Goal: Task Accomplishment & Management: Use online tool/utility

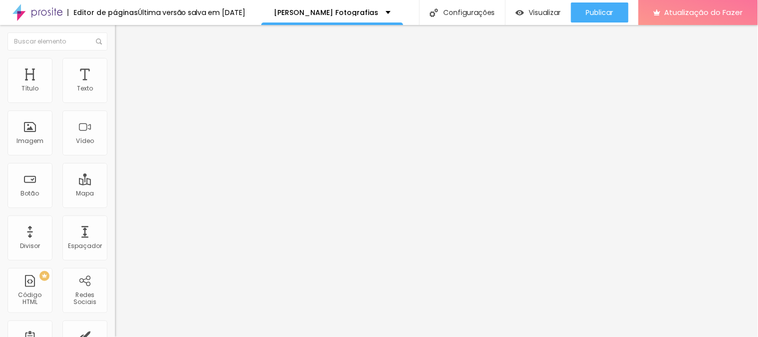
click at [115, 62] on img at bounding box center [119, 62] width 9 height 9
click at [115, 155] on font "Pequeno" at bounding box center [128, 153] width 26 height 8
click at [115, 173] on span "Normal" at bounding box center [126, 168] width 22 height 8
click at [115, 163] on span "Pequeno" at bounding box center [128, 159] width 26 height 8
click at [36, 89] on font "Título" at bounding box center [29, 88] width 17 height 8
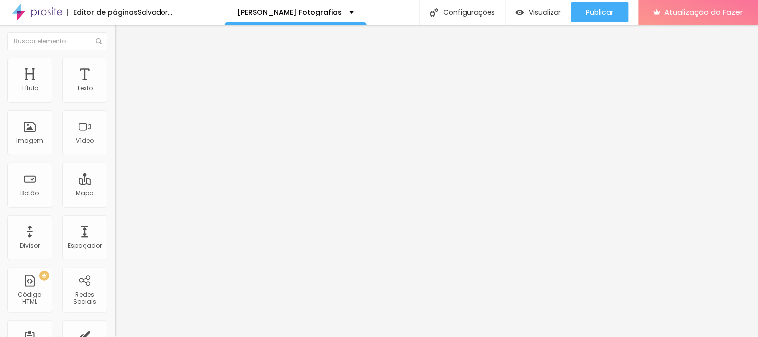
click at [115, 68] on img at bounding box center [119, 72] width 9 height 9
click at [124, 69] on font "Estilo" at bounding box center [131, 64] width 15 height 8
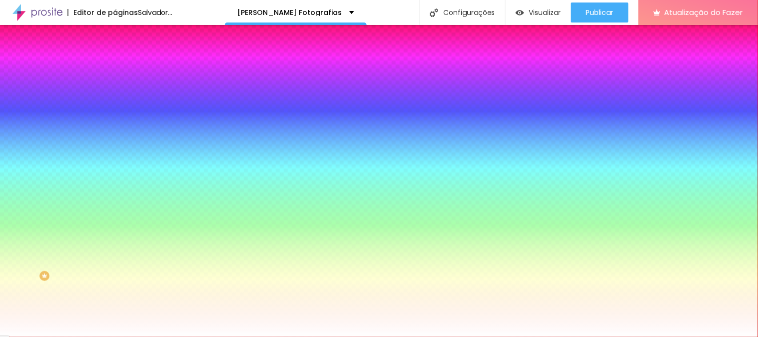
drag, startPoint x: 59, startPoint y: 121, endPoint x: 67, endPoint y: 105, distance: 17.9
click at [115, 91] on div "Trocar imagem" at bounding box center [172, 87] width 115 height 7
click at [115, 104] on span "Nenhum" at bounding box center [128, 99] width 26 height 8
click at [115, 119] on font "Paralaxe" at bounding box center [128, 115] width 26 height 8
click at [115, 110] on font "Nenhum" at bounding box center [128, 105] width 26 height 8
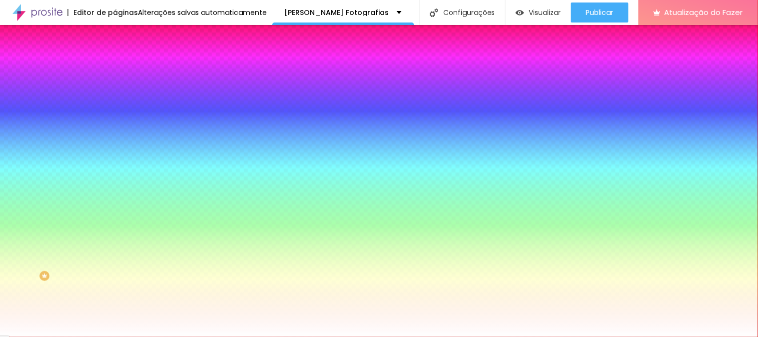
click at [115, 159] on font "Efeito superior" at bounding box center [136, 154] width 42 height 8
click at [115, 179] on button "button" at bounding box center [122, 174] width 14 height 10
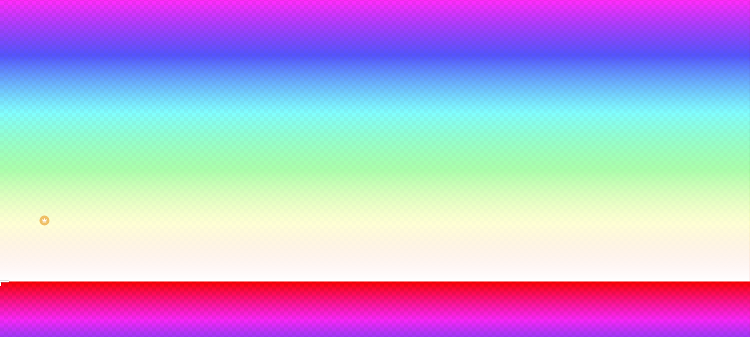
scroll to position [111, 0]
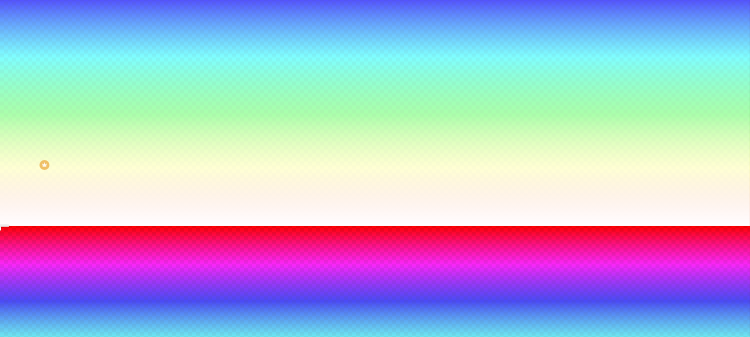
radio input "false"
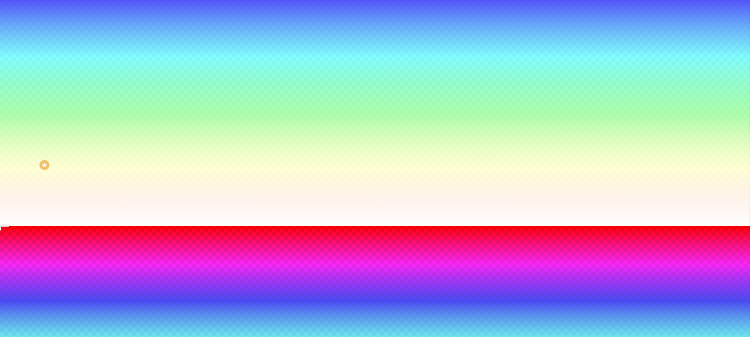
radio input "false"
radio input "true"
radio input "false"
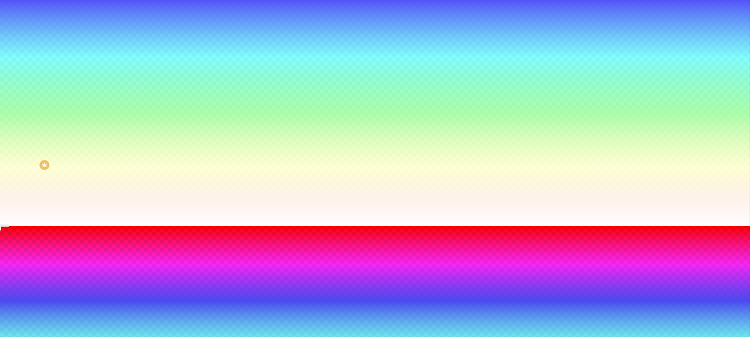
type input "180"
radio input "false"
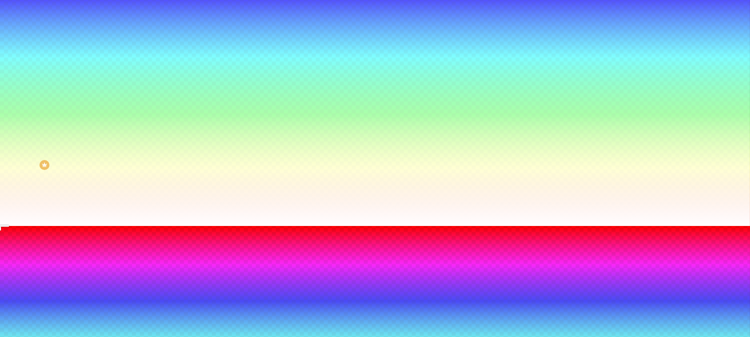
radio input "false"
radio input "true"
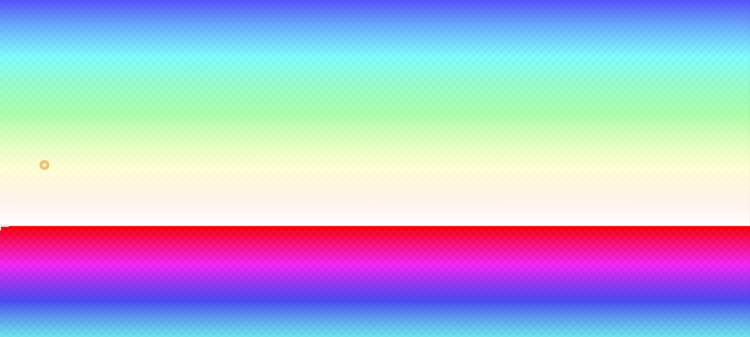
click at [210, 232] on div at bounding box center [375, 232] width 750 height 0
click at [62, 226] on div at bounding box center [375, 226] width 750 height 0
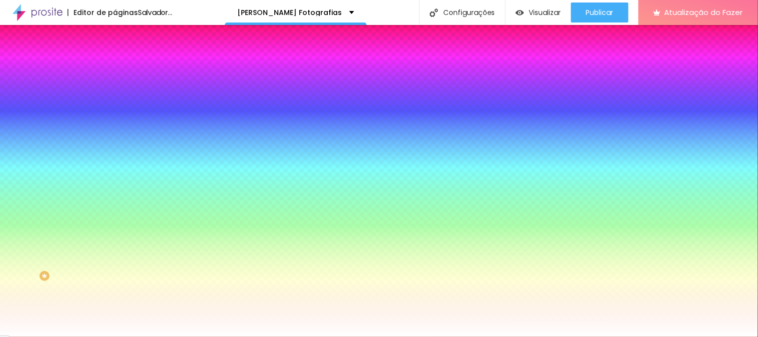
click at [115, 207] on button "button" at bounding box center [122, 202] width 14 height 10
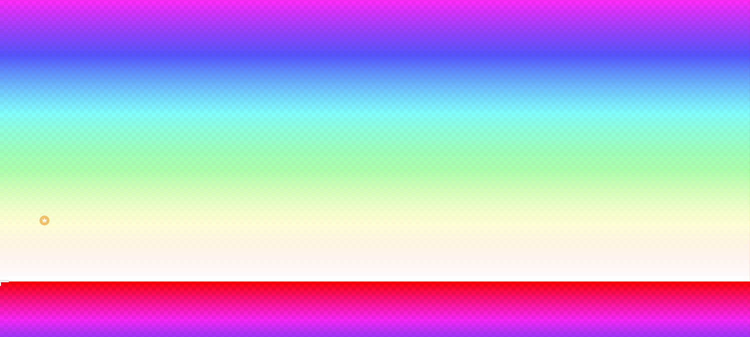
scroll to position [111, 0]
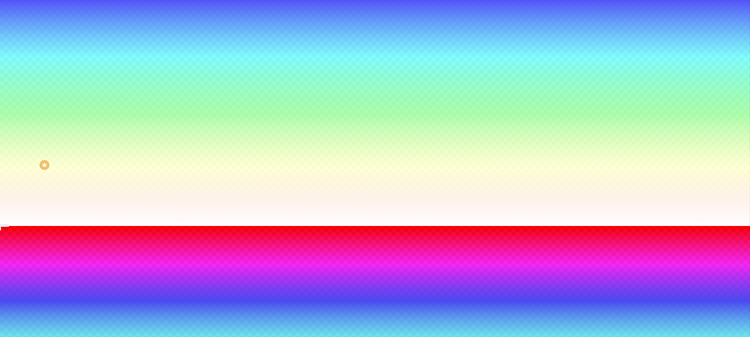
click at [222, 226] on div "Ativar efeito Tipo Onda Onda em camada Rampa Rampa em camada Cor #E1E1E1 Altura…" at bounding box center [375, 340] width 750 height 228
click at [223, 232] on div at bounding box center [375, 232] width 750 height 0
radio input "false"
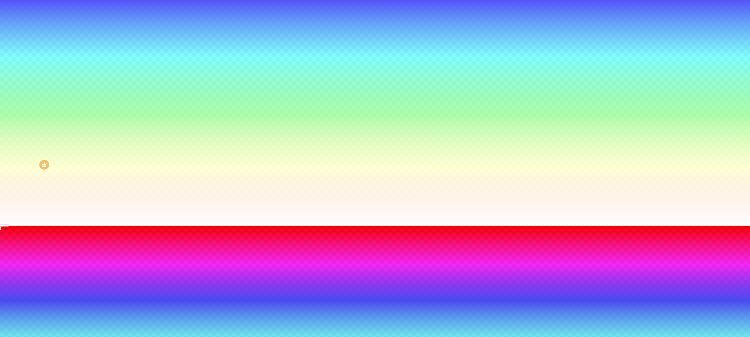
radio input "false"
radio input "true"
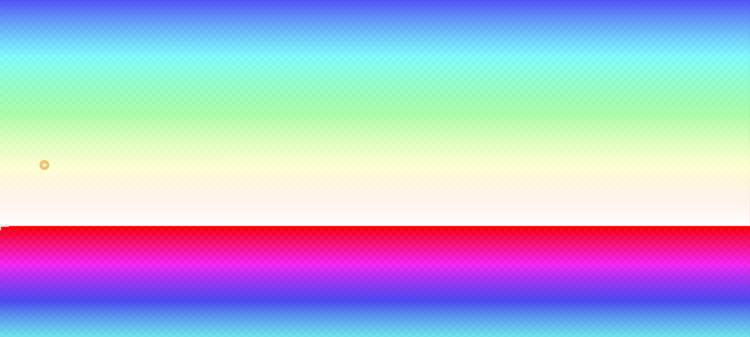
radio input "true"
radio input "false"
radio input "true"
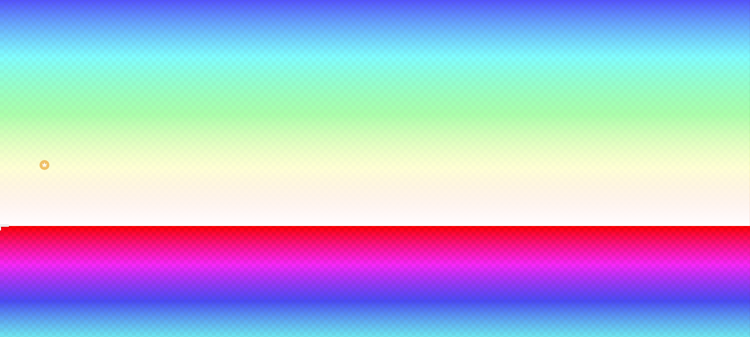
scroll to position [138, 0]
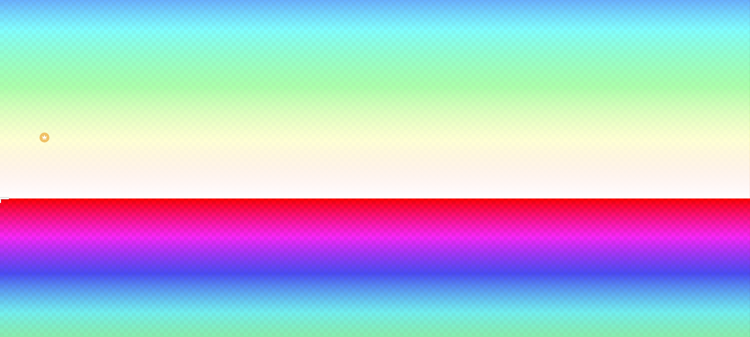
type input "95"
type input "100"
type input "105"
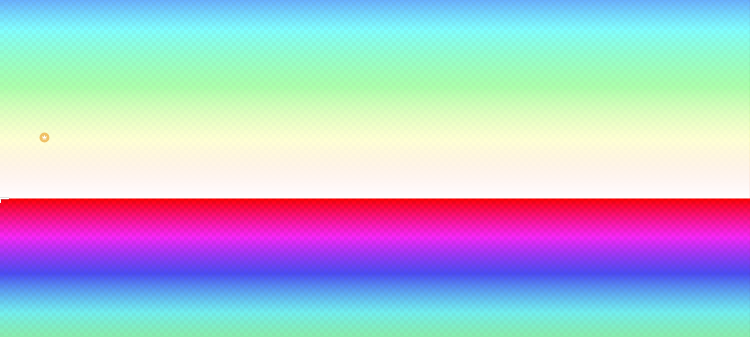
type input "105"
type input "115"
type input "120"
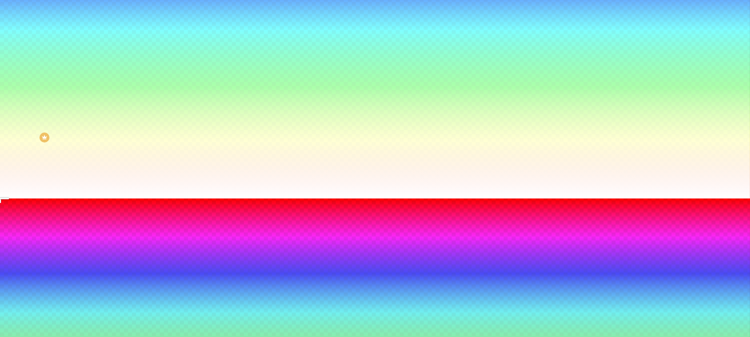
type input "125"
type input "130"
type input "135"
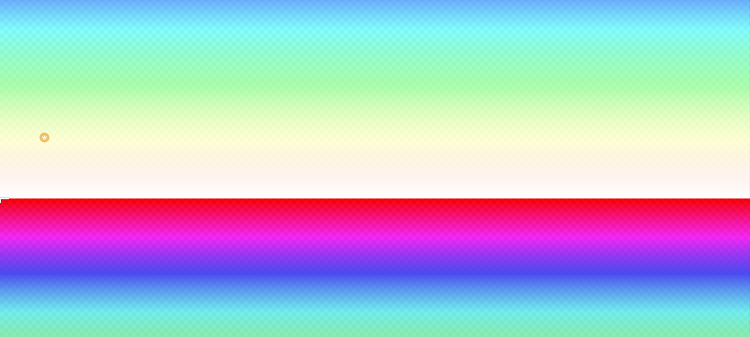
type input "135"
type input "140"
type input "145"
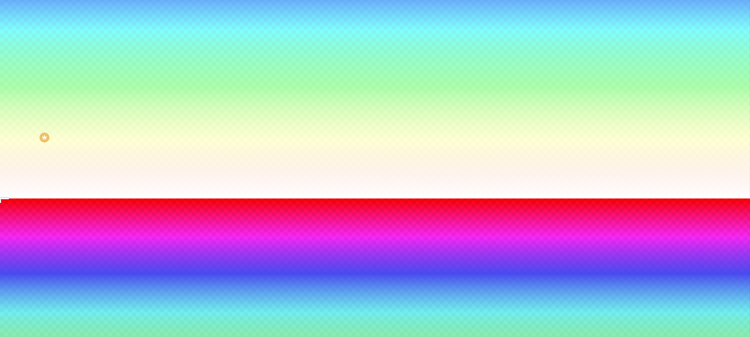
type input "150"
type input "155"
type input "160"
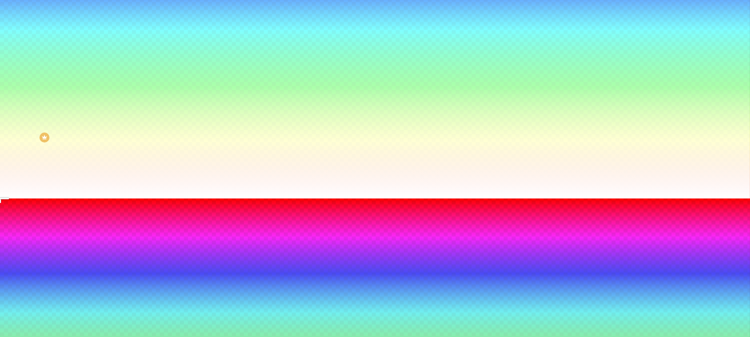
type input "160"
type input "165"
type input "170"
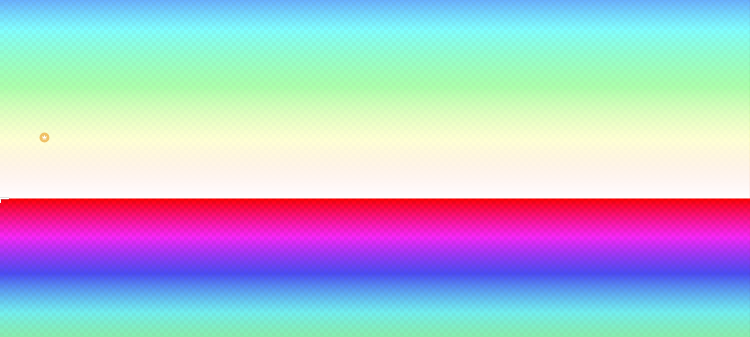
type input "180"
type input "185"
type input "190"
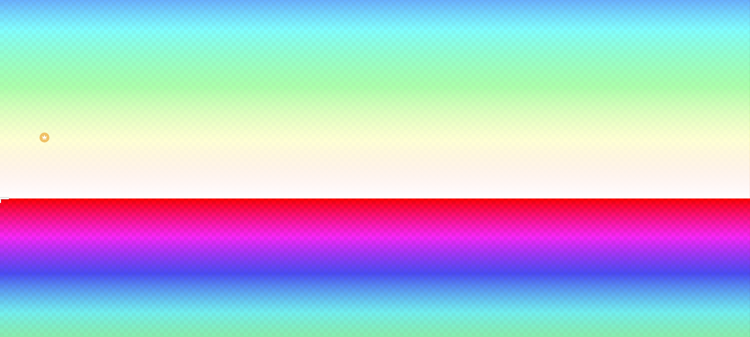
type input "190"
type input "195"
type input "190"
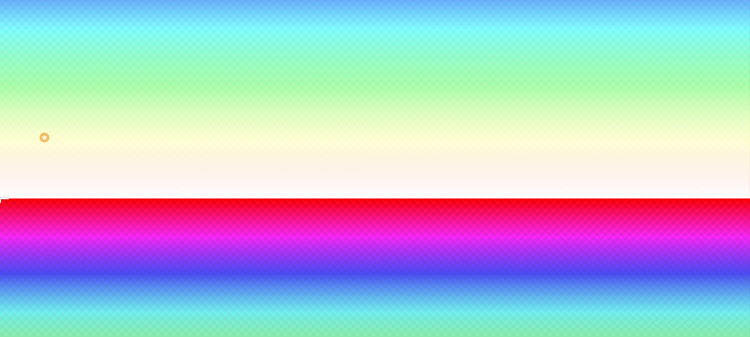
type input "180"
type input "175"
type input "170"
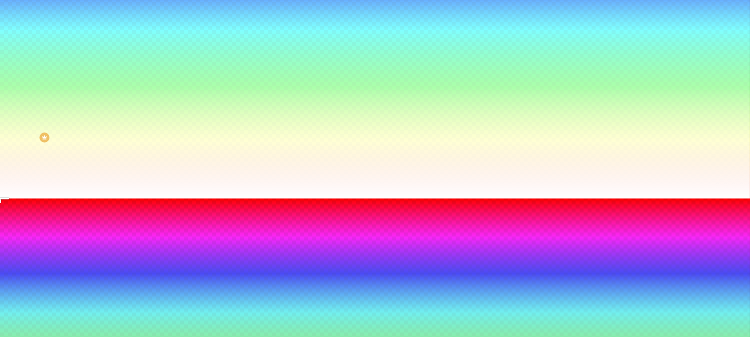
type input "170"
type input "165"
type input "160"
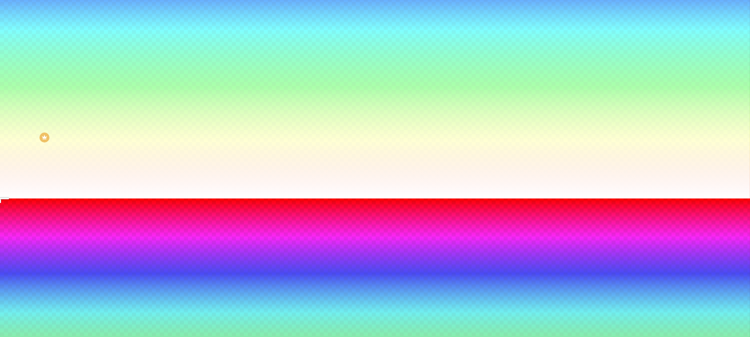
type input "155"
type input "150"
type input "145"
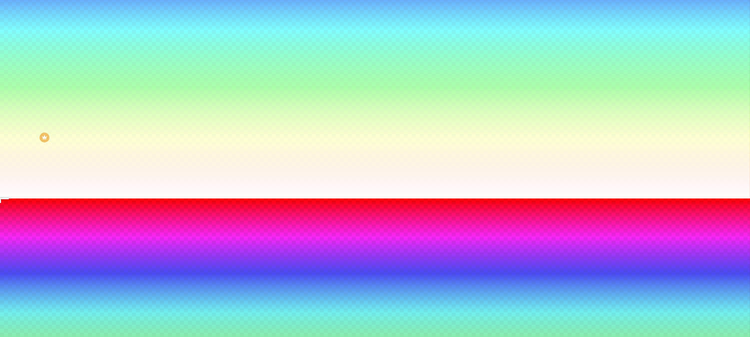
type input "145"
type input "140"
type input "135"
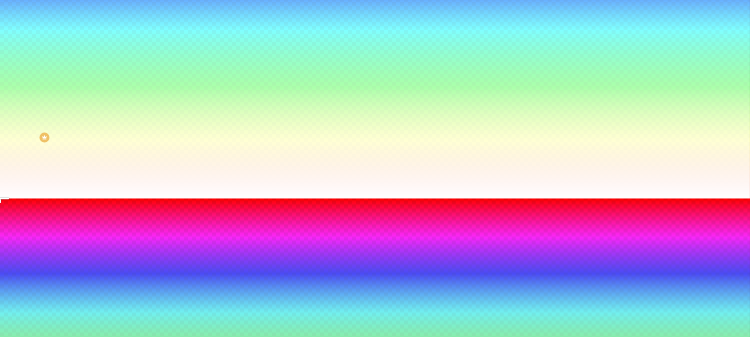
type input "130"
type input "125"
type input "120"
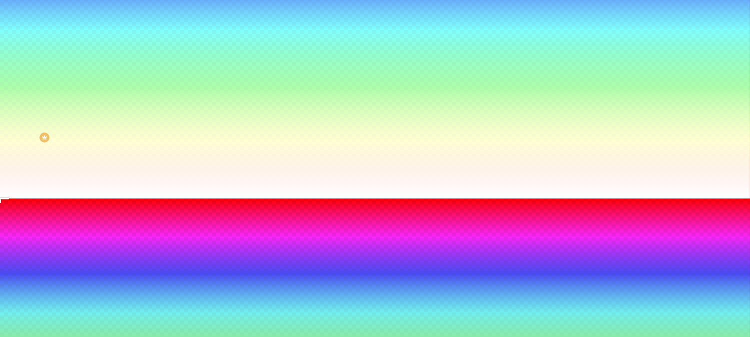
type input "120"
type input "115"
drag, startPoint x: 129, startPoint y: 272, endPoint x: 138, endPoint y: 267, distance: 10.1
type input "115"
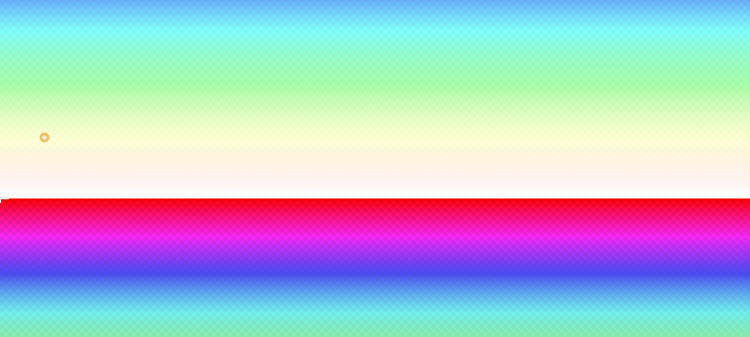
type input "105"
type input "120"
type input "145"
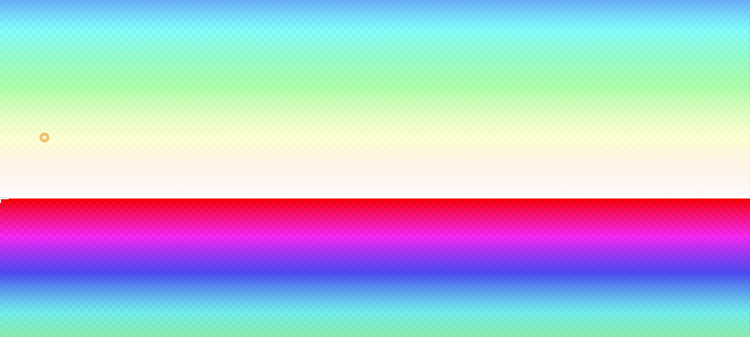
type input "145"
type input "170"
type input "180"
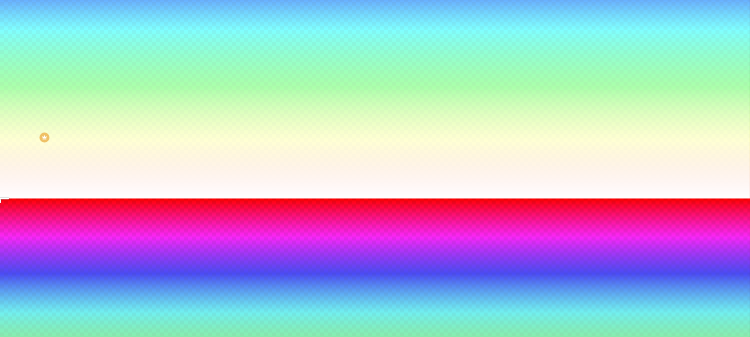
type input "185"
type input "195"
type input "200"
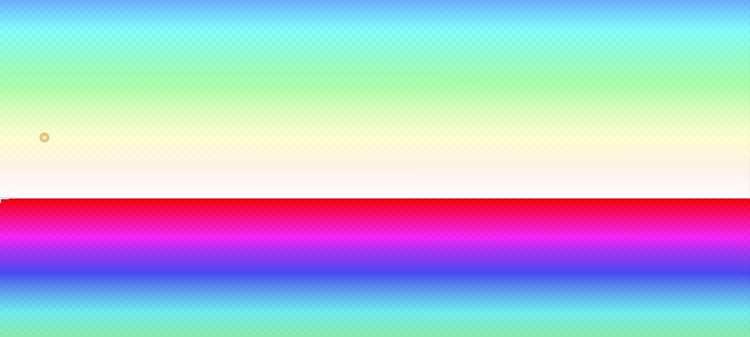
type input "200"
type input "215"
type input "220"
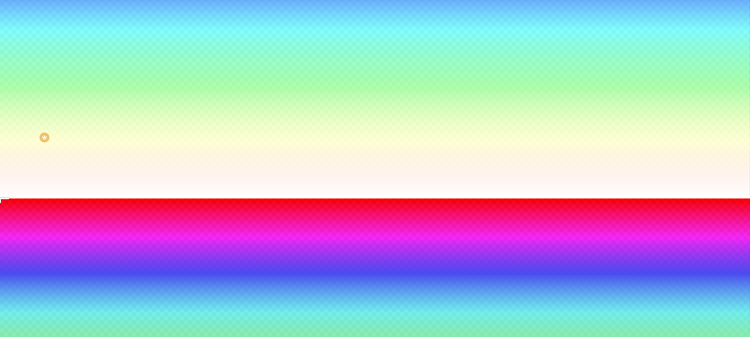
type input "225"
type input "230"
type input "235"
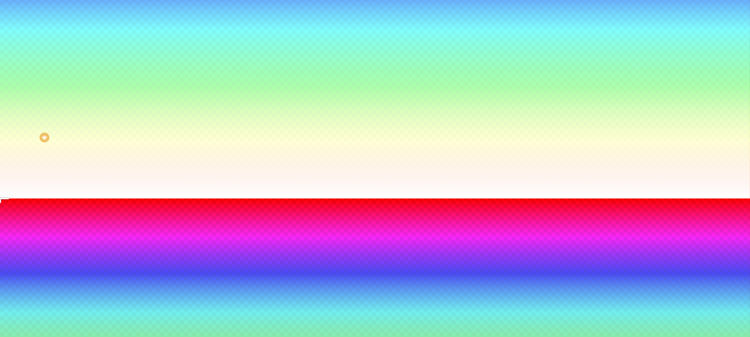
type input "235"
type input "245"
type input "250"
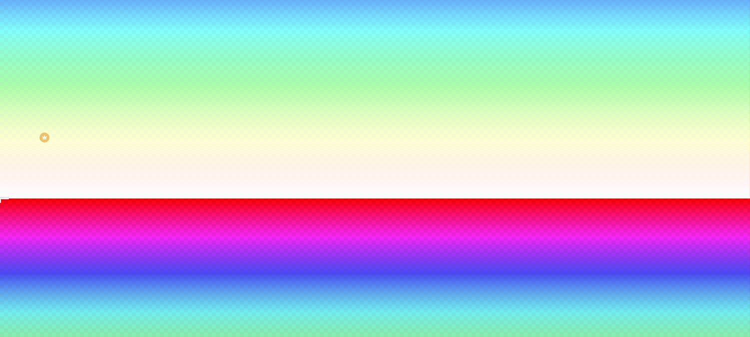
type input "255"
type input "260"
type input "265"
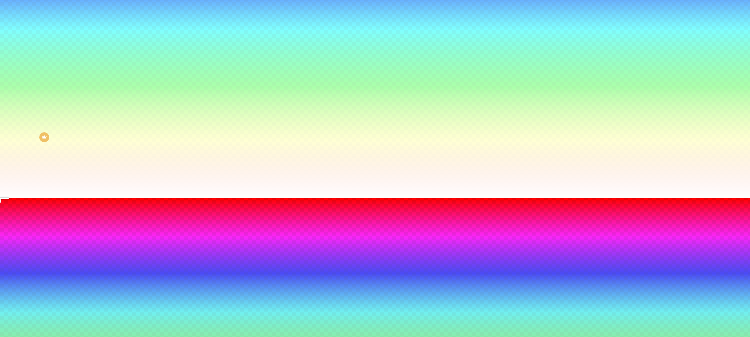
type input "265"
type input "275"
type input "280"
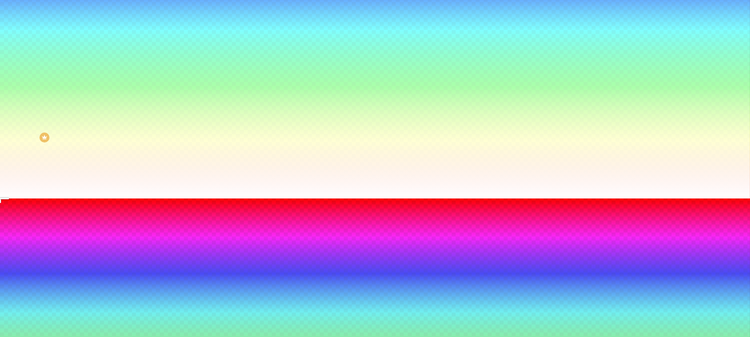
type input "285"
type input "290"
type input "295"
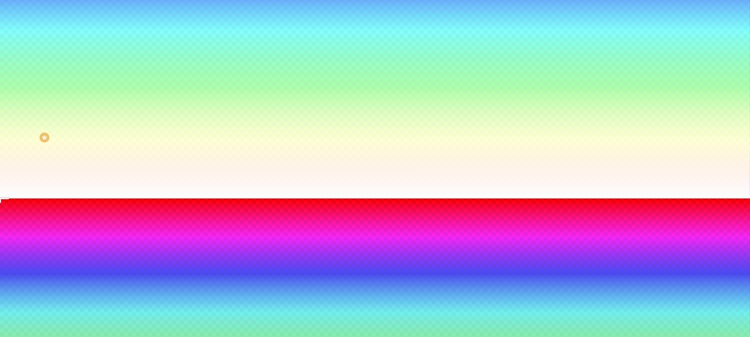
type input "295"
type input "300"
type input "305"
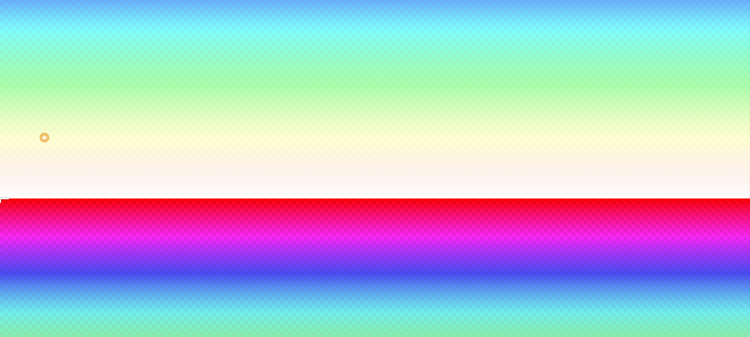
type input "315"
type input "325"
type input "335"
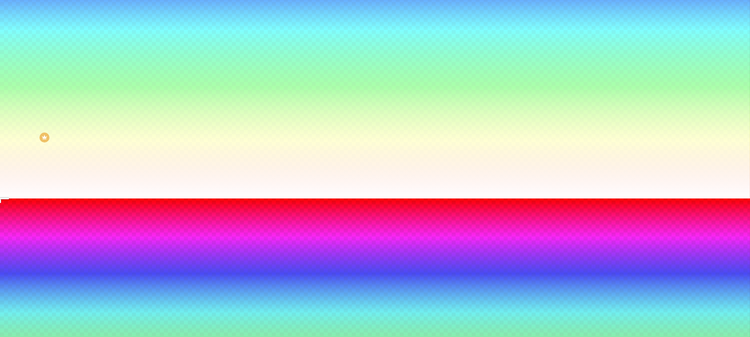
type input "335"
type input "360"
type input "365"
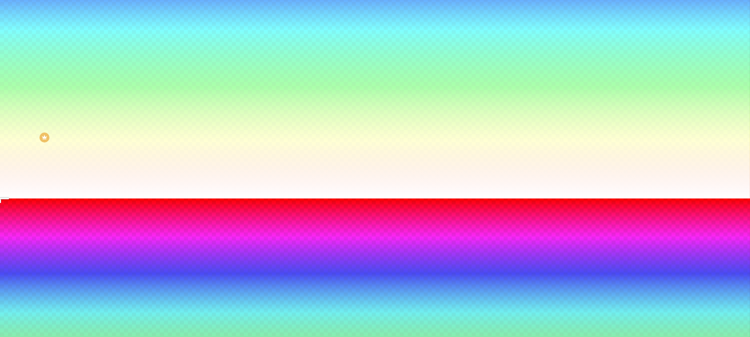
type input "370"
type input "375"
type input "385"
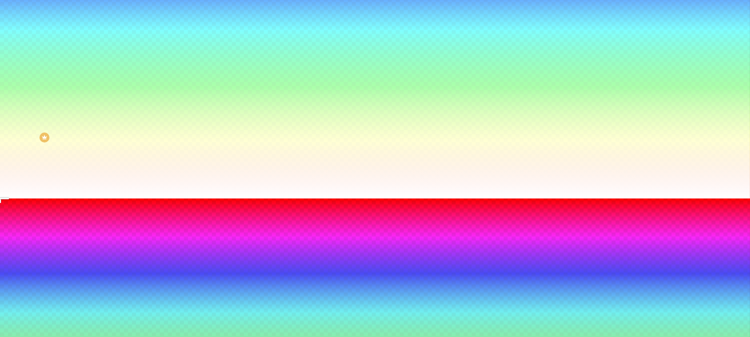
type input "385"
type input "390"
type input "400"
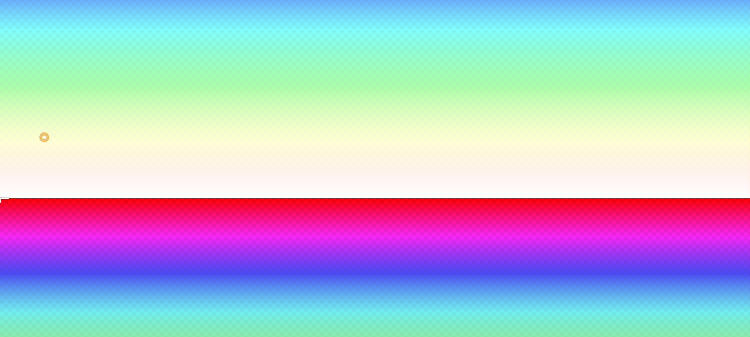
type input "405"
type input "410"
type input "460"
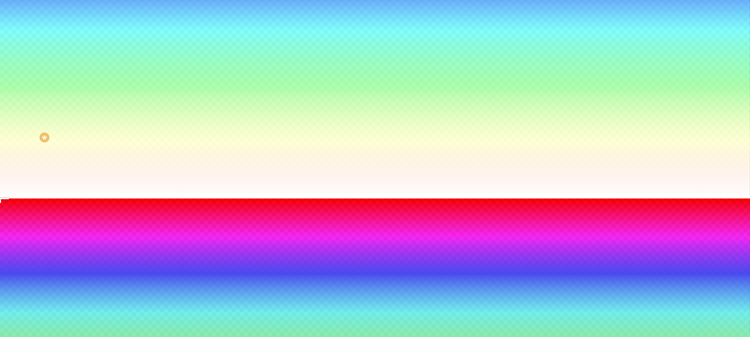
type input "460"
type input "475"
type input "480"
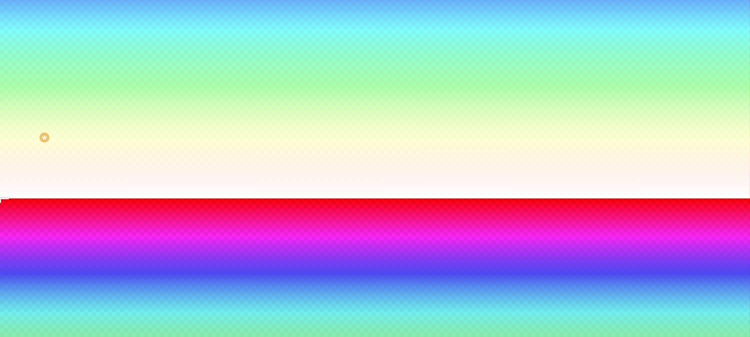
type input "490"
type input "495"
type input "500"
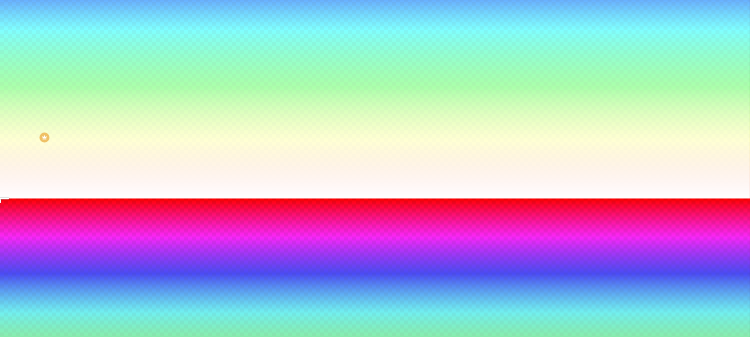
type input "500"
type input "465"
type input "430"
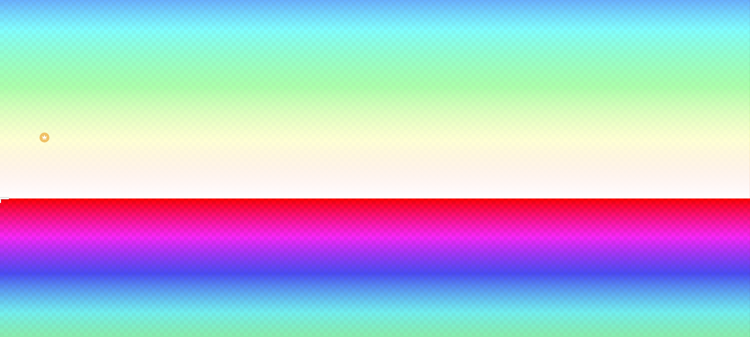
type input "415"
type input "400"
type input "360"
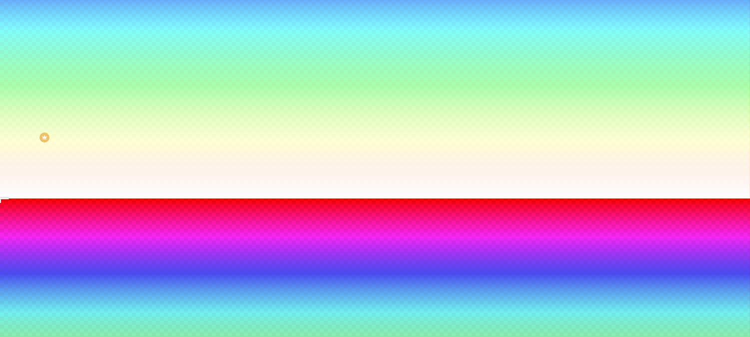
type input "360"
type input "340"
type input "305"
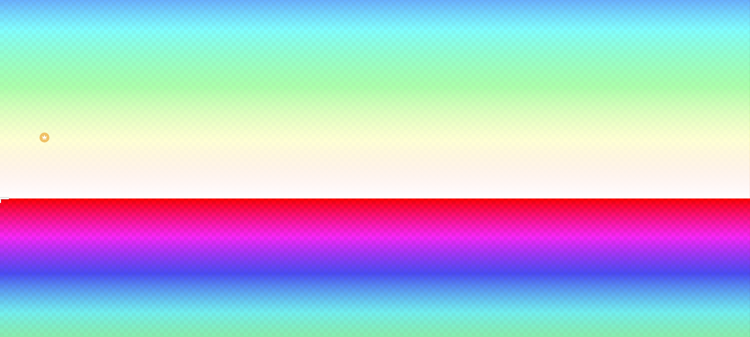
type input "300"
type input "295"
type input "285"
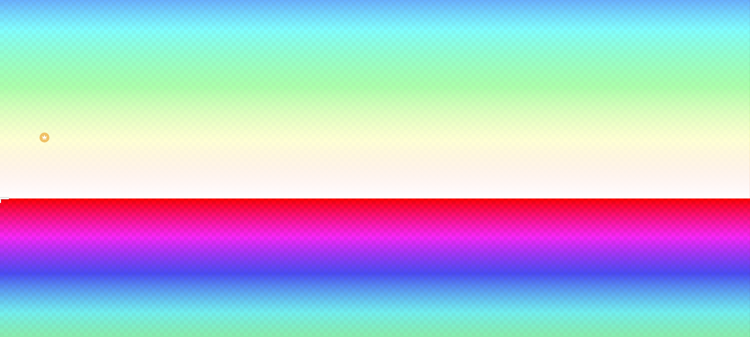
type input "285"
type input "280"
type input "275"
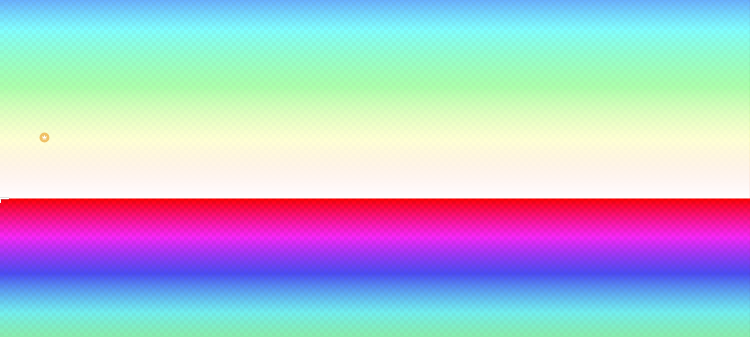
type input "265"
drag, startPoint x: 111, startPoint y: 300, endPoint x: 140, endPoint y: 297, distance: 28.6
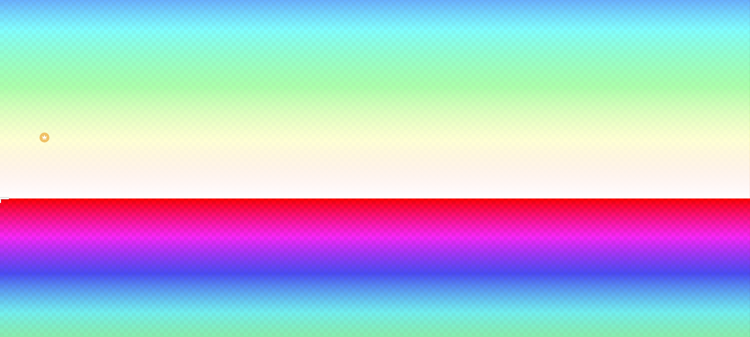
click at [283, 198] on div at bounding box center [375, 198] width 750 height 0
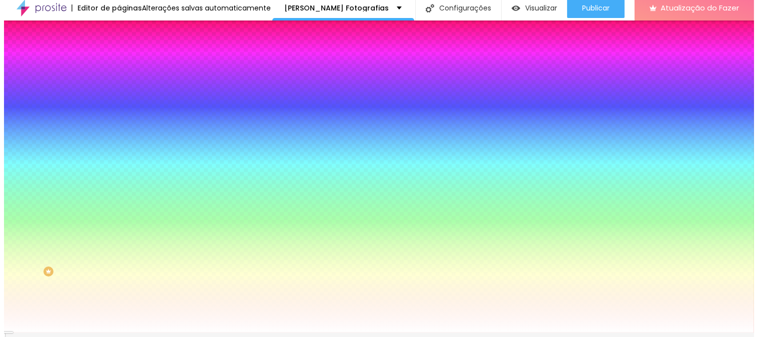
scroll to position [0, 0]
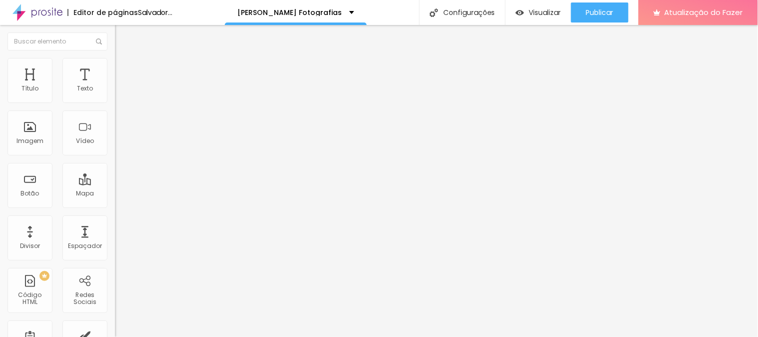
drag, startPoint x: 53, startPoint y: 250, endPoint x: 13, endPoint y: 244, distance: 41.0
click at [115, 236] on input "range" at bounding box center [147, 240] width 64 height 8
drag, startPoint x: 24, startPoint y: 248, endPoint x: 8, endPoint y: 251, distance: 16.2
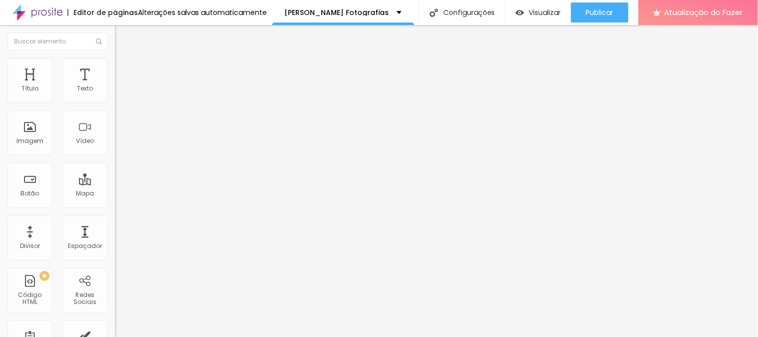
click at [115, 93] on span "Título 2" at bounding box center [131, 89] width 33 height 8
click at [115, 103] on font "Título 3" at bounding box center [129, 97] width 29 height 11
click at [115, 86] on font "Título 1" at bounding box center [131, 79] width 33 height 14
click at [115, 91] on font "Encaixotado" at bounding box center [134, 86] width 39 height 8
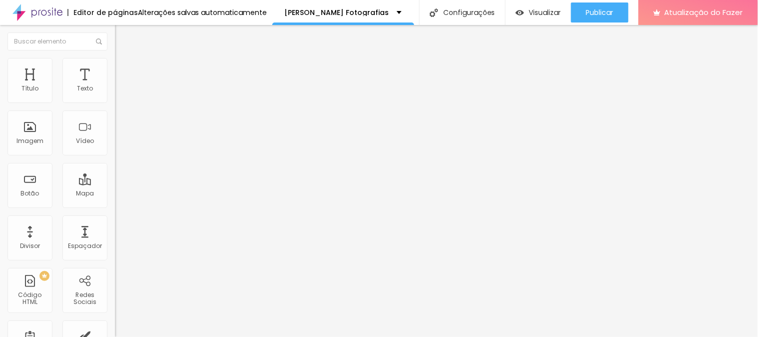
click at [115, 106] on font "Completo" at bounding box center [130, 102] width 30 height 8
click at [115, 97] on span "Encaixotado" at bounding box center [134, 92] width 39 height 8
click at [115, 106] on font "Completo" at bounding box center [130, 102] width 30 height 8
click at [115, 97] on font "Encaixotado" at bounding box center [134, 92] width 39 height 8
click at [115, 97] on img at bounding box center [118, 95] width 7 height 7
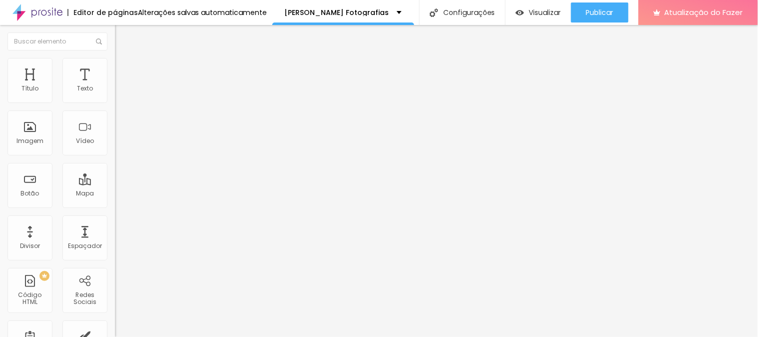
click at [115, 100] on img at bounding box center [118, 103] width 7 height 7
click at [115, 92] on div at bounding box center [172, 88] width 115 height 8
click at [124, 69] on font "Avançado" at bounding box center [140, 64] width 33 height 8
click at [122, 35] on img "button" at bounding box center [126, 36] width 8 height 8
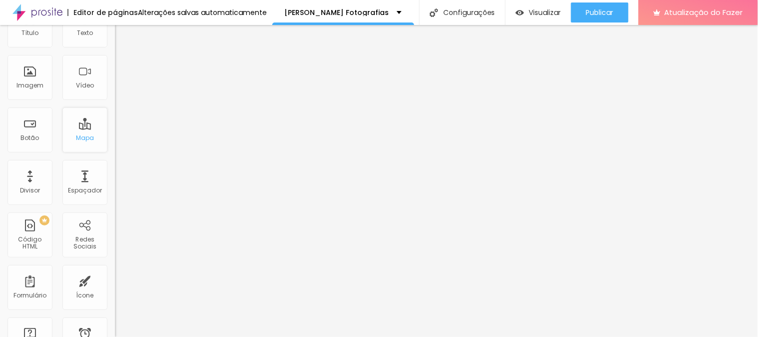
click at [89, 128] on div "Mapa" at bounding box center [84, 129] width 45 height 45
click at [77, 130] on div "Mapa" at bounding box center [84, 129] width 45 height 45
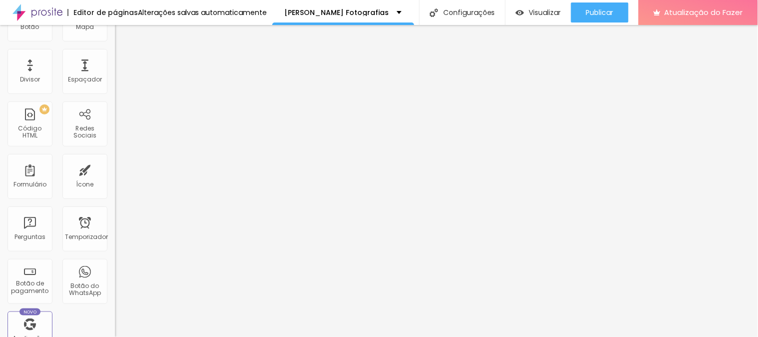
scroll to position [222, 0]
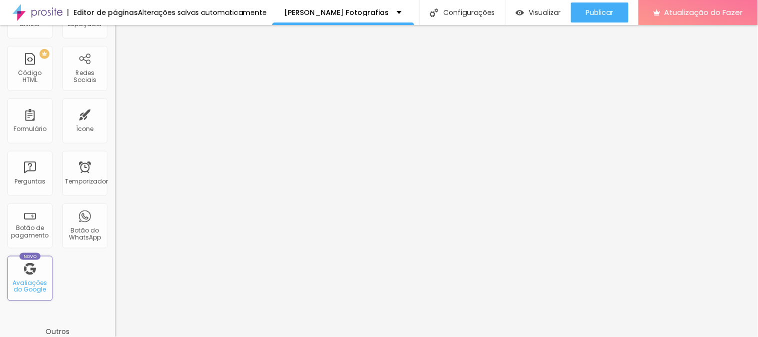
click at [24, 278] on font "Avaliações do Google" at bounding box center [30, 285] width 34 height 15
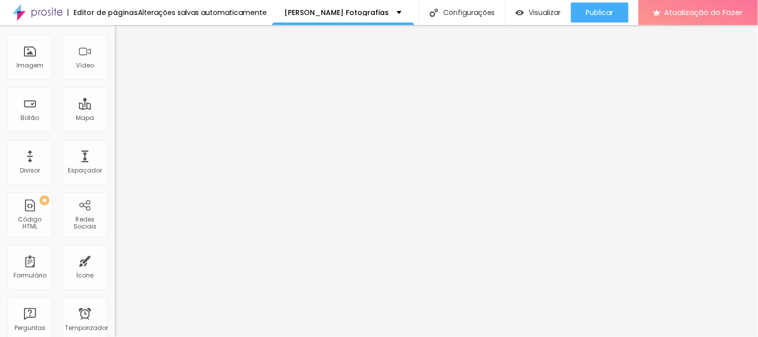
scroll to position [0, 0]
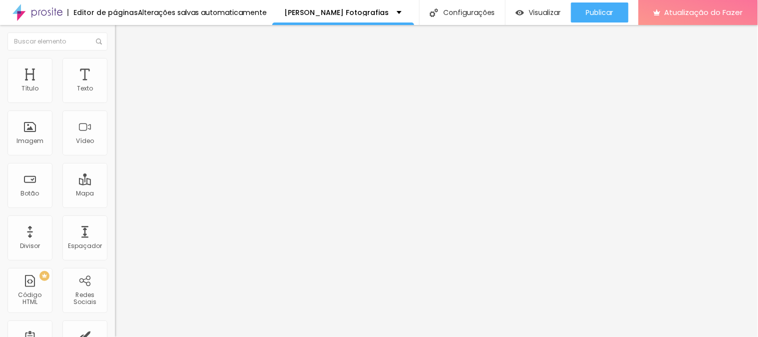
click at [115, 91] on font "Encaixotado" at bounding box center [134, 86] width 39 height 8
click at [115, 106] on font "Completo" at bounding box center [130, 102] width 30 height 8
click at [115, 61] on img at bounding box center [119, 62] width 9 height 9
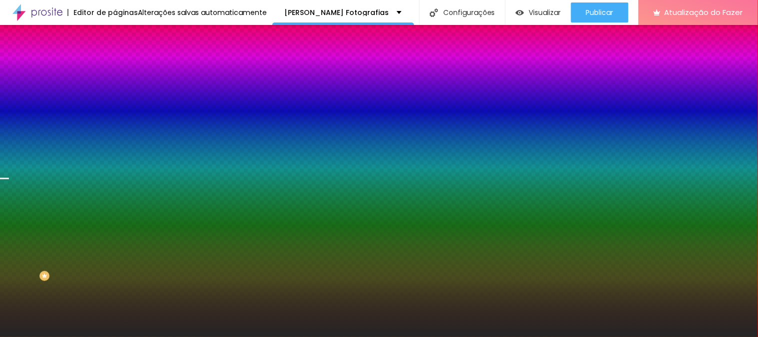
click at [124, 70] on font "Avançado" at bounding box center [140, 74] width 33 height 8
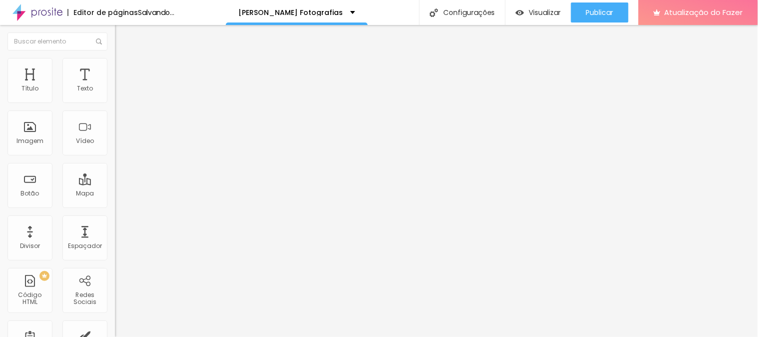
drag, startPoint x: 30, startPoint y: 116, endPoint x: 13, endPoint y: 117, distance: 17.0
click at [115, 335] on input "range" at bounding box center [147, 339] width 64 height 8
click at [124, 70] on font "Avançado" at bounding box center [140, 74] width 33 height 8
drag, startPoint x: 24, startPoint y: 118, endPoint x: 34, endPoint y: 123, distance: 11.4
click at [115, 335] on input "range" at bounding box center [147, 339] width 64 height 8
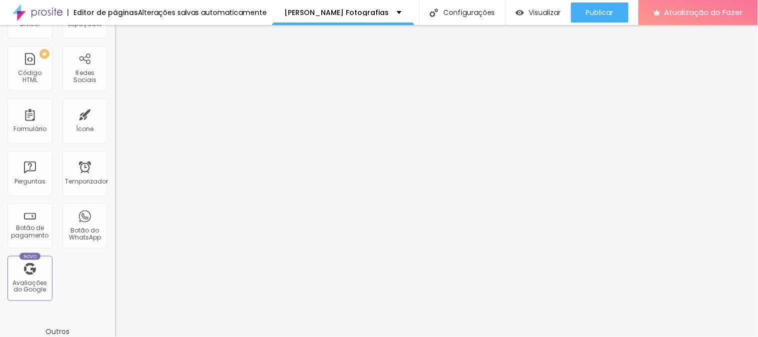
scroll to position [277, 0]
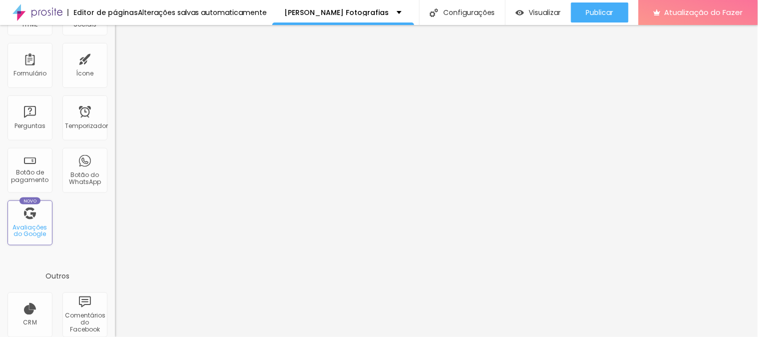
click at [26, 213] on div "Novo Avaliações do Google" at bounding box center [29, 222] width 45 height 45
click at [37, 227] on font "Avaliações do Google" at bounding box center [30, 230] width 34 height 15
click at [35, 231] on font "Avaliações do Google" at bounding box center [30, 230] width 34 height 15
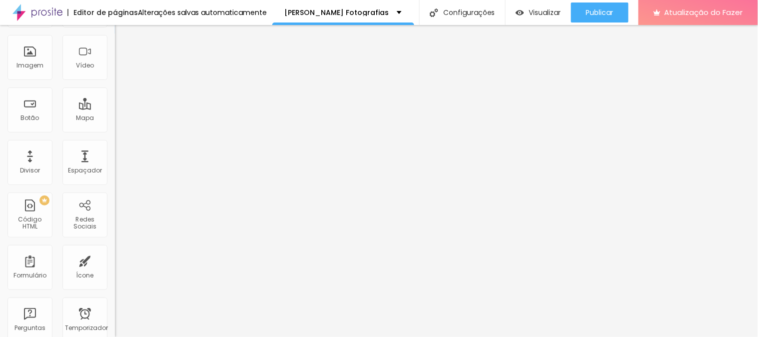
scroll to position [0, 0]
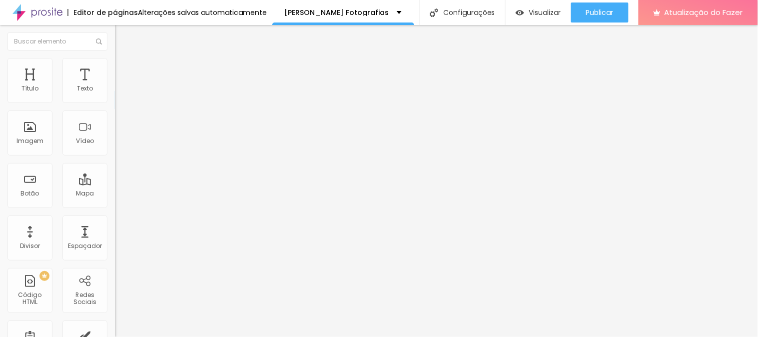
click at [130, 105] on font "Conectar" at bounding box center [148, 99] width 36 height 10
click at [37, 6] on img at bounding box center [37, 12] width 50 height 25
